Goal: Information Seeking & Learning: Learn about a topic

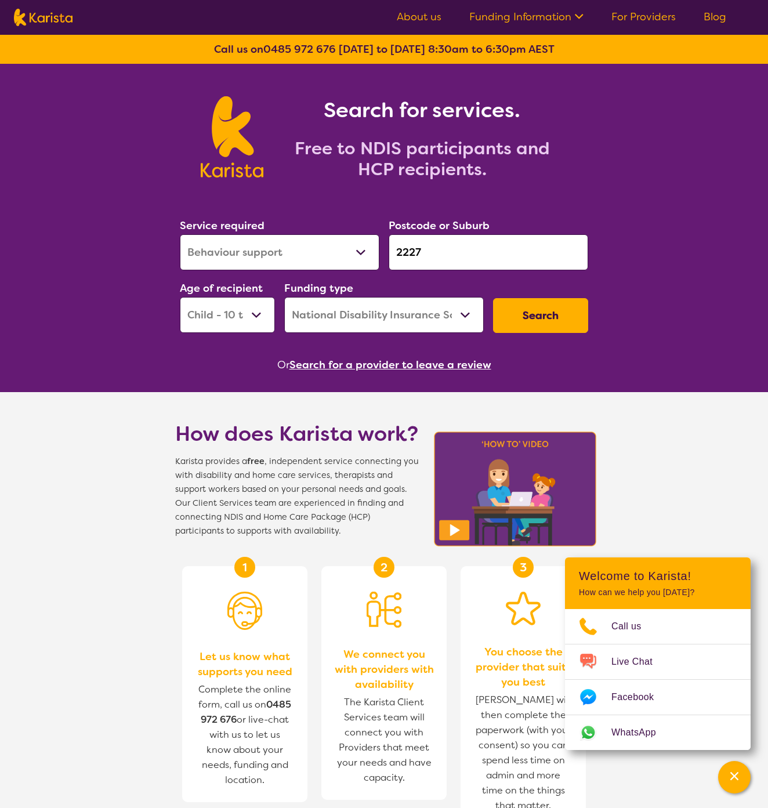
select select "Behaviour support"
select select "CH"
select select "NDIS"
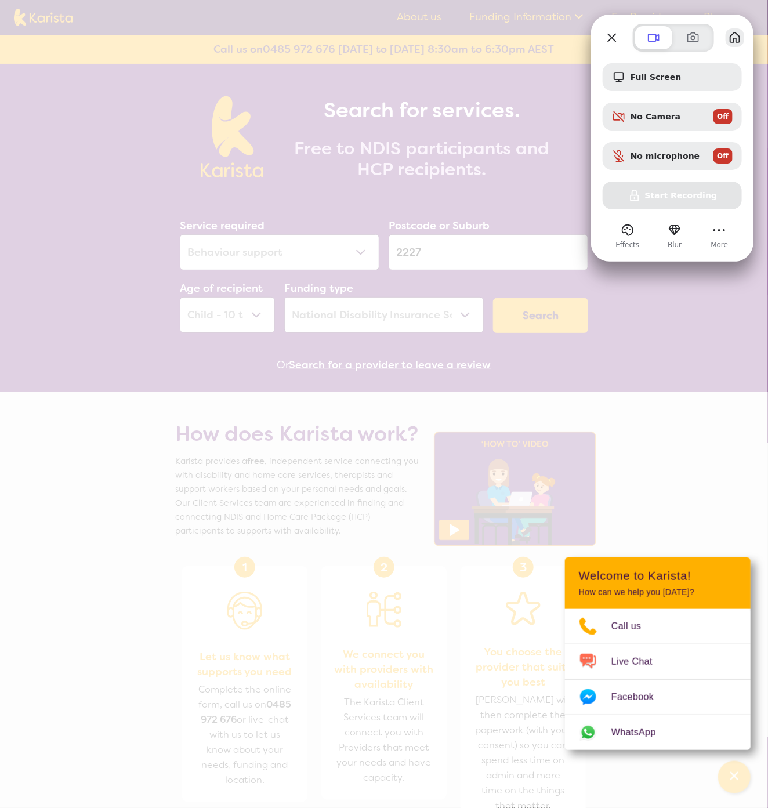
click at [732, 37] on button "My library" at bounding box center [735, 37] width 19 height 19
click at [655, 309] on div at bounding box center [384, 404] width 768 height 808
click at [615, 6] on div at bounding box center [384, 404] width 768 height 808
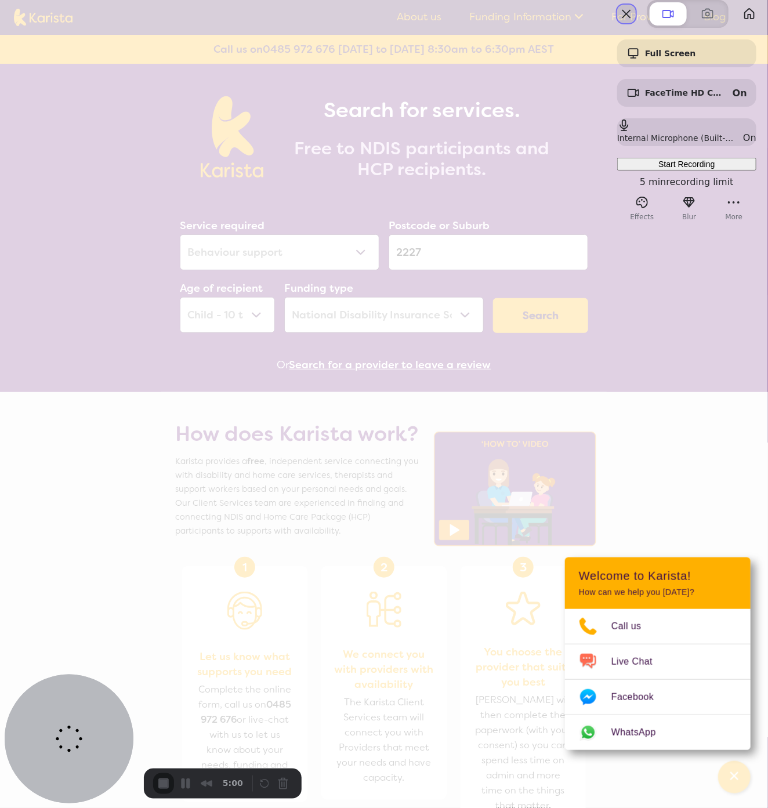
click at [617, 23] on button "Close" at bounding box center [626, 14] width 19 height 19
click at [732, 99] on div "On" at bounding box center [739, 93] width 14 height 11
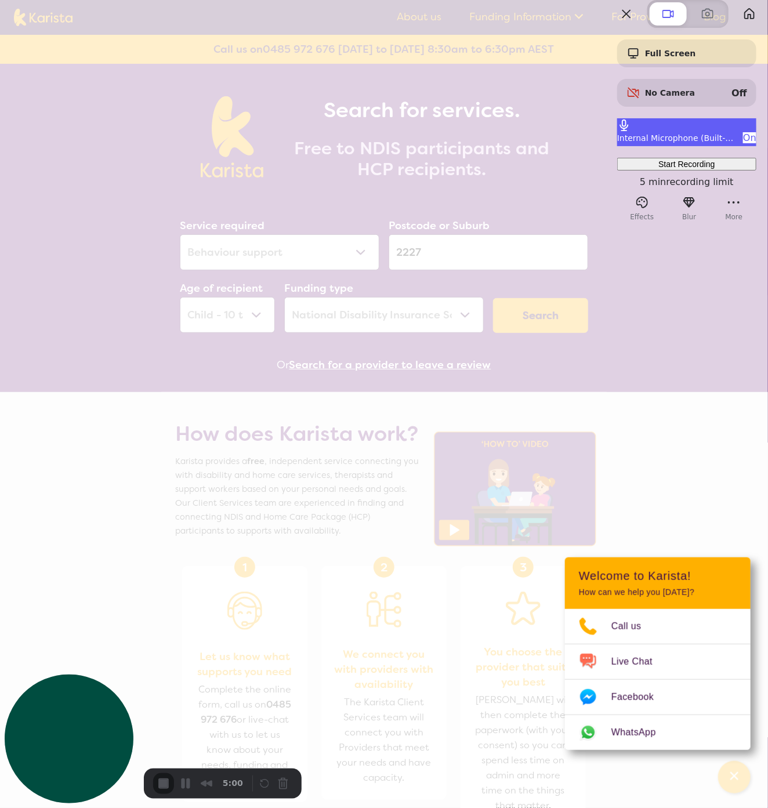
click at [743, 143] on div "On" at bounding box center [749, 137] width 13 height 11
click at [737, 775] on div at bounding box center [384, 404] width 768 height 808
